Goal: Information Seeking & Learning: Learn about a topic

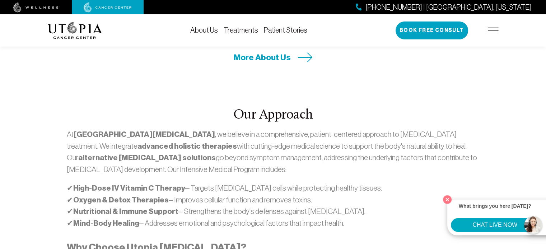
scroll to position [359, 0]
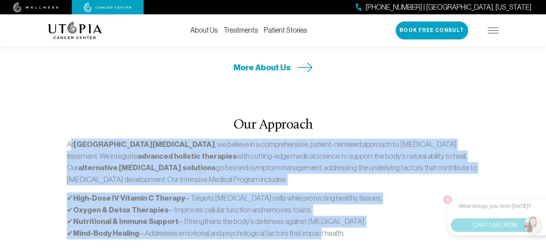
drag, startPoint x: 71, startPoint y: 112, endPoint x: 315, endPoint y: 201, distance: 259.1
click at [315, 201] on div "At [GEOGRAPHIC_DATA][MEDICAL_DATA] , we believe in a comprehensive, patient-cen…" at bounding box center [273, 237] width 412 height 197
click at [344, 206] on p "✔ High-Dose IV Vitamin C Therapy – Targets [MEDICAL_DATA] cells while protectin…" at bounding box center [273, 216] width 412 height 47
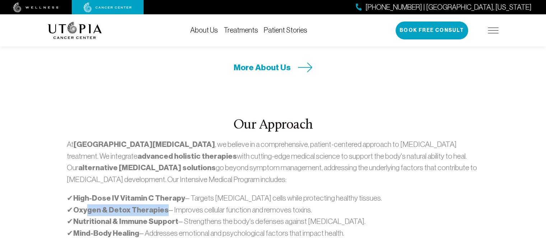
drag, startPoint x: 86, startPoint y: 180, endPoint x: 164, endPoint y: 181, distance: 77.2
click at [164, 193] on p "✔ High-Dose IV Vitamin C Therapy – Targets [MEDICAL_DATA] cells while protectin…" at bounding box center [273, 216] width 412 height 47
click at [213, 193] on p "✔ High-Dose IV Vitamin C Therapy – Targets [MEDICAL_DATA] cells while protectin…" at bounding box center [273, 216] width 412 height 47
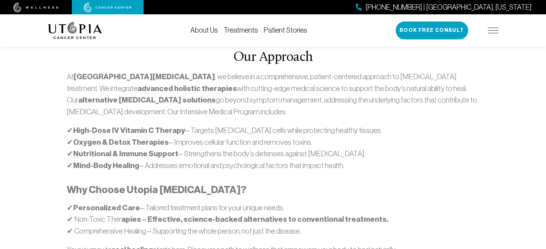
scroll to position [467, 0]
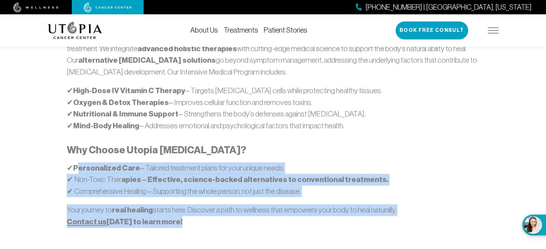
drag, startPoint x: 76, startPoint y: 140, endPoint x: 270, endPoint y: 203, distance: 204.0
click at [282, 196] on div "At [GEOGRAPHIC_DATA][MEDICAL_DATA] , we believe in a comprehensive, patient-cen…" at bounding box center [273, 129] width 412 height 197
click at [264, 204] on div "Our Approach At [GEOGRAPHIC_DATA][MEDICAL_DATA] , we believe in a comprehensive…" at bounding box center [272, 122] width 421 height 225
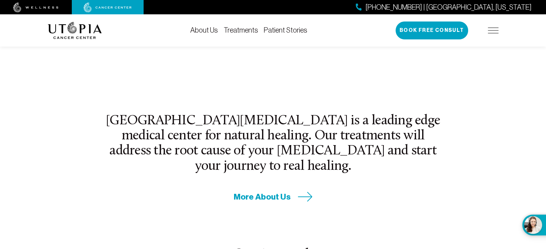
scroll to position [215, 0]
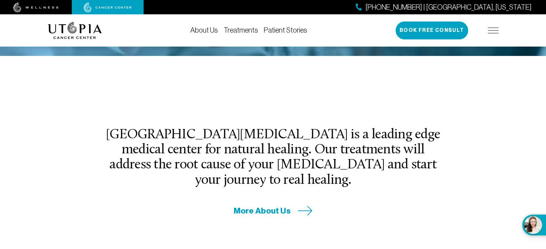
click at [209, 34] on link "About Us" at bounding box center [204, 30] width 28 height 8
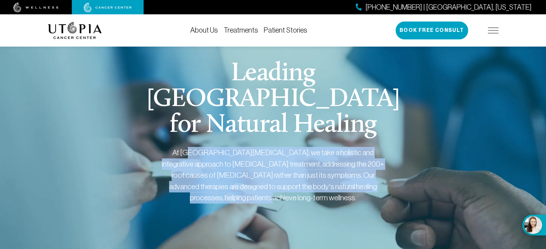
drag, startPoint x: 185, startPoint y: 148, endPoint x: 357, endPoint y: 208, distance: 181.8
click at [362, 207] on div "[GEOGRAPHIC_DATA] for Natural Healing At [GEOGRAPHIC_DATA][MEDICAL_DATA], we ta…" at bounding box center [273, 140] width 451 height 217
click at [300, 208] on div "[GEOGRAPHIC_DATA] for Natural Healing At [GEOGRAPHIC_DATA][MEDICAL_DATA], we ta…" at bounding box center [273, 140] width 451 height 217
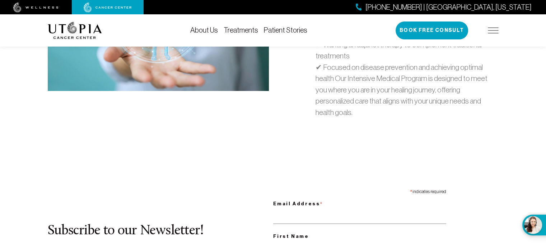
scroll to position [2405, 0]
